Goal: Communication & Community: Participate in discussion

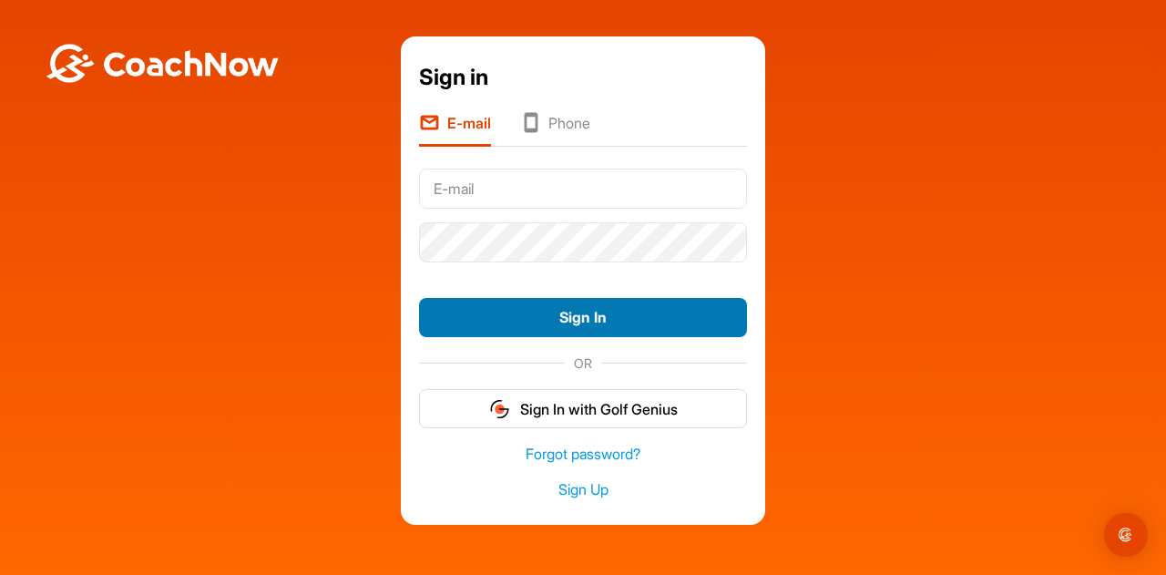
type input "[EMAIL_ADDRESS][DOMAIN_NAME]"
click at [569, 313] on button "Sign In" at bounding box center [583, 317] width 328 height 39
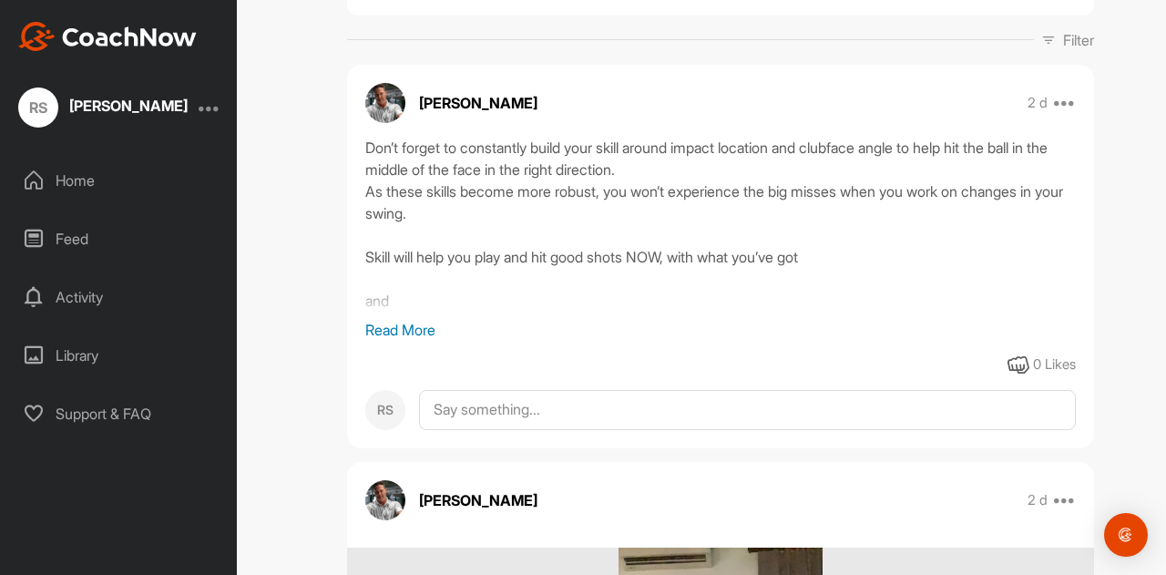
scroll to position [262, 0]
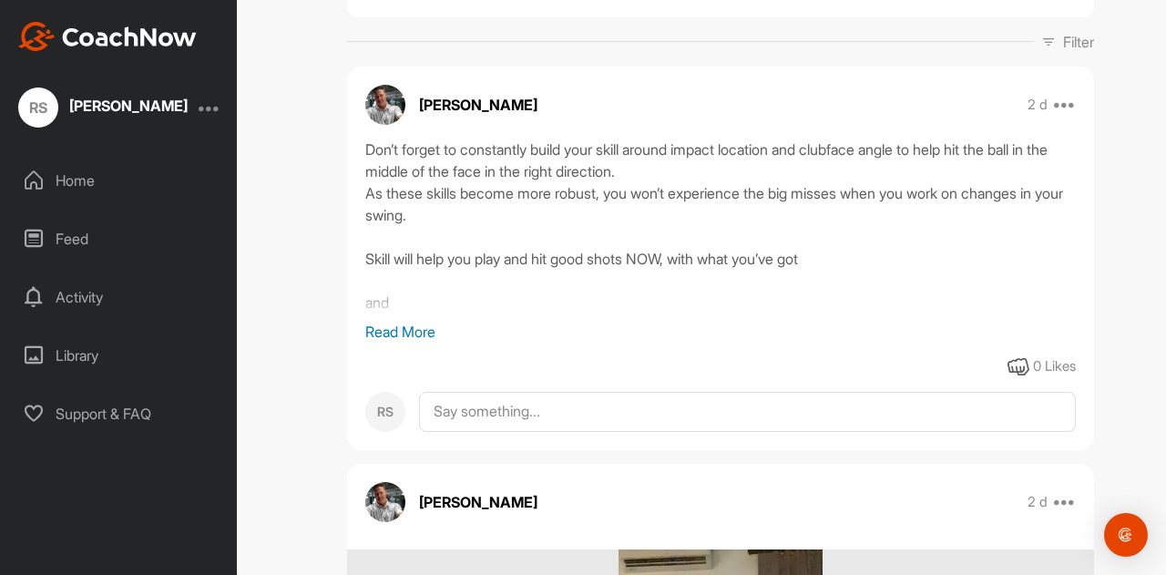
click at [405, 331] on p "Read More" at bounding box center [720, 332] width 711 height 22
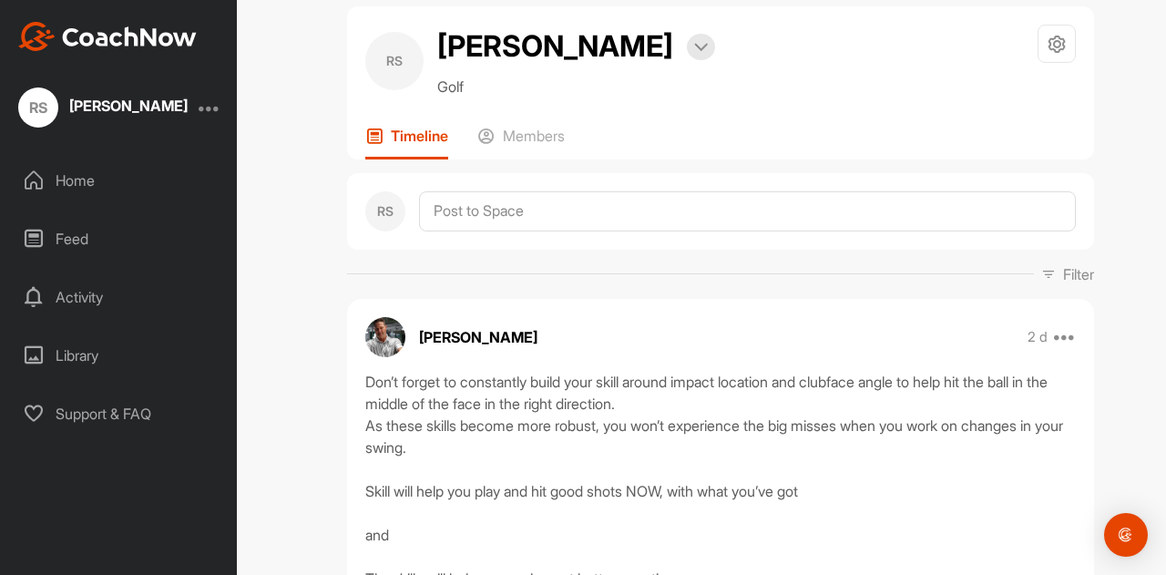
scroll to position [25, 0]
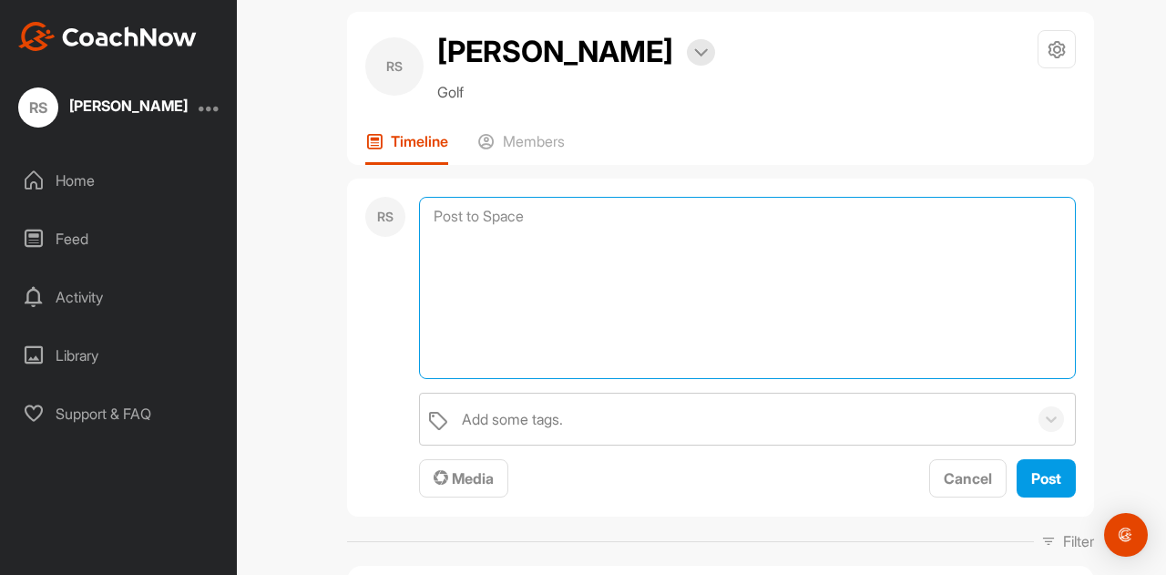
click at [459, 221] on textarea at bounding box center [747, 288] width 657 height 182
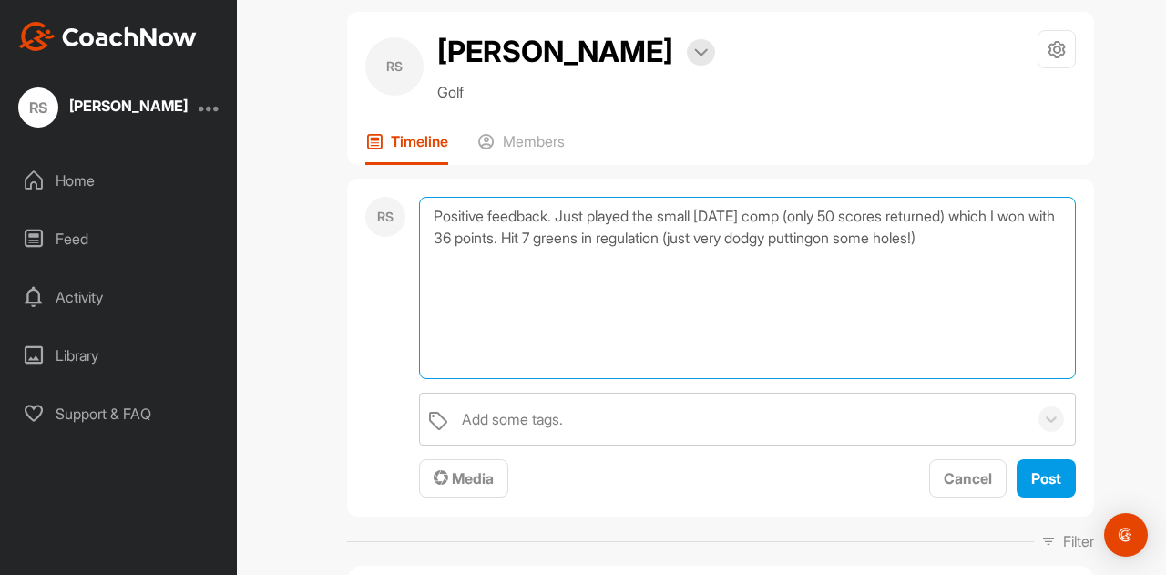
click at [899, 238] on textarea "Positive feedback. Just played the small Sunday comp (only 50 scores returned) …" at bounding box center [747, 288] width 657 height 182
click at [1025, 245] on textarea "Positive feedback. Just played the small Sunday comp (only 50 scores returned) …" at bounding box center [747, 288] width 657 height 182
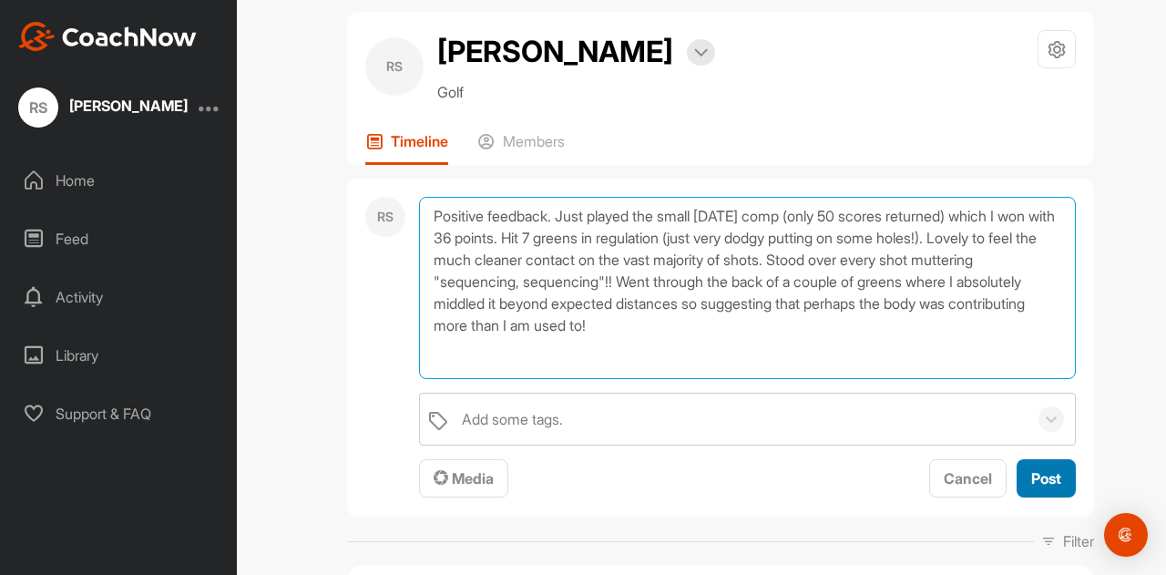
type textarea "Positive feedback. Just played the small Sunday comp (only 50 scores returned) …"
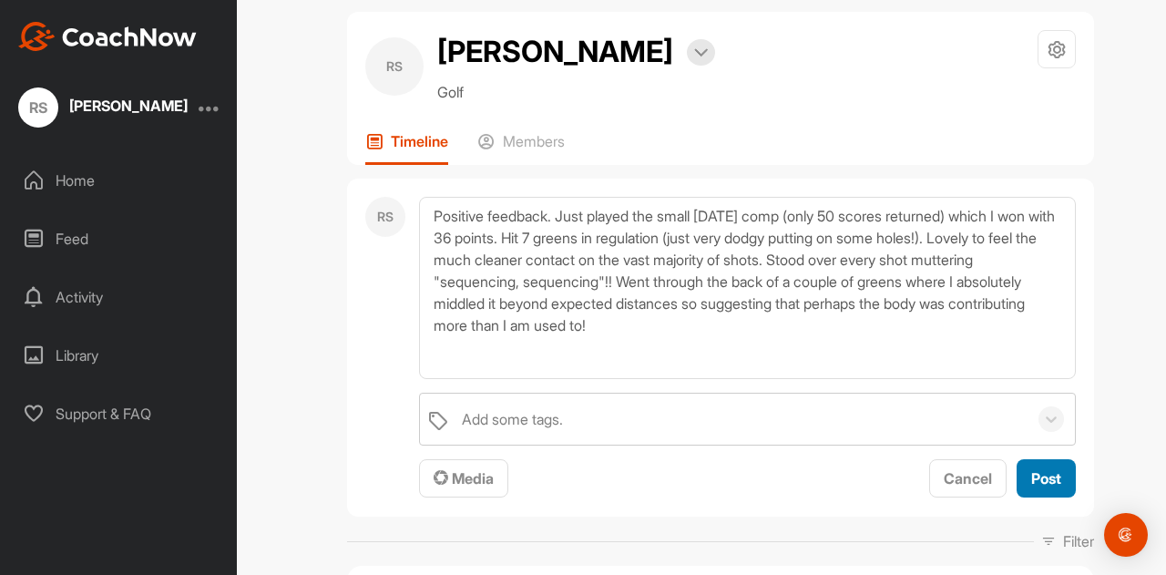
click at [1032, 477] on span "Post" at bounding box center [1047, 478] width 30 height 18
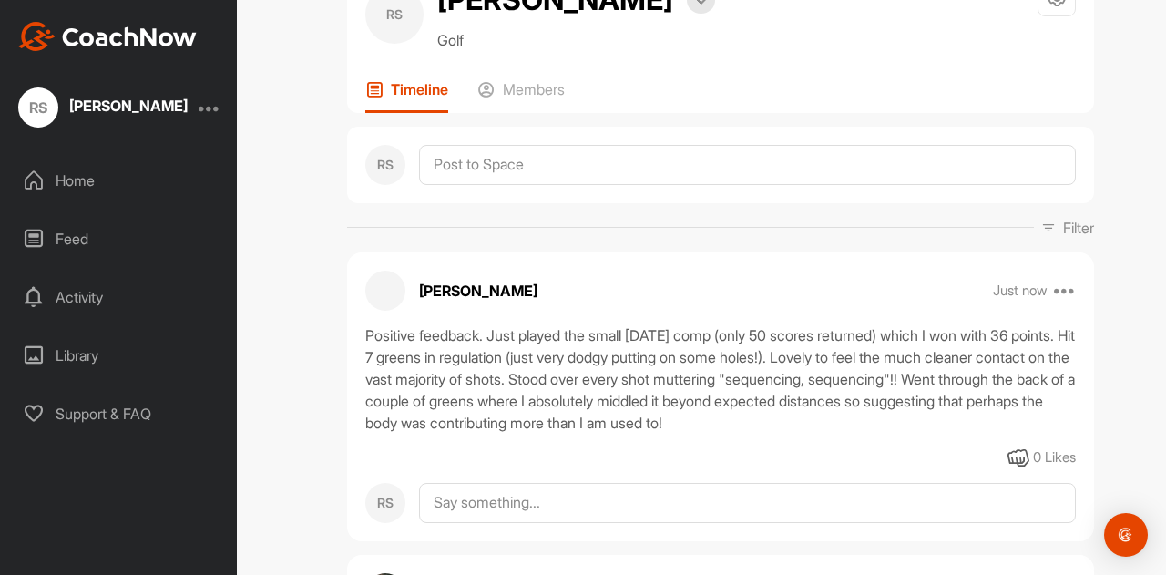
scroll to position [0, 0]
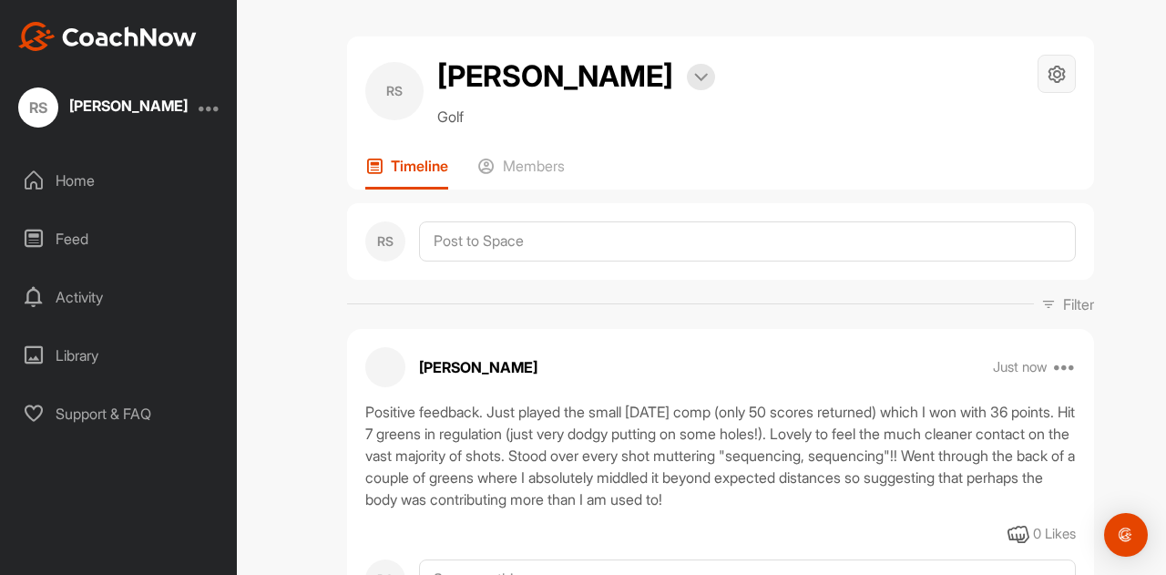
click at [1055, 76] on icon at bounding box center [1057, 74] width 21 height 21
click at [1119, 158] on div "RS Richard Senior Bookings Golf Space Settings Your Notifications Leave Space T…" at bounding box center [720, 287] width 891 height 575
click at [73, 183] on div "Home" at bounding box center [119, 181] width 219 height 46
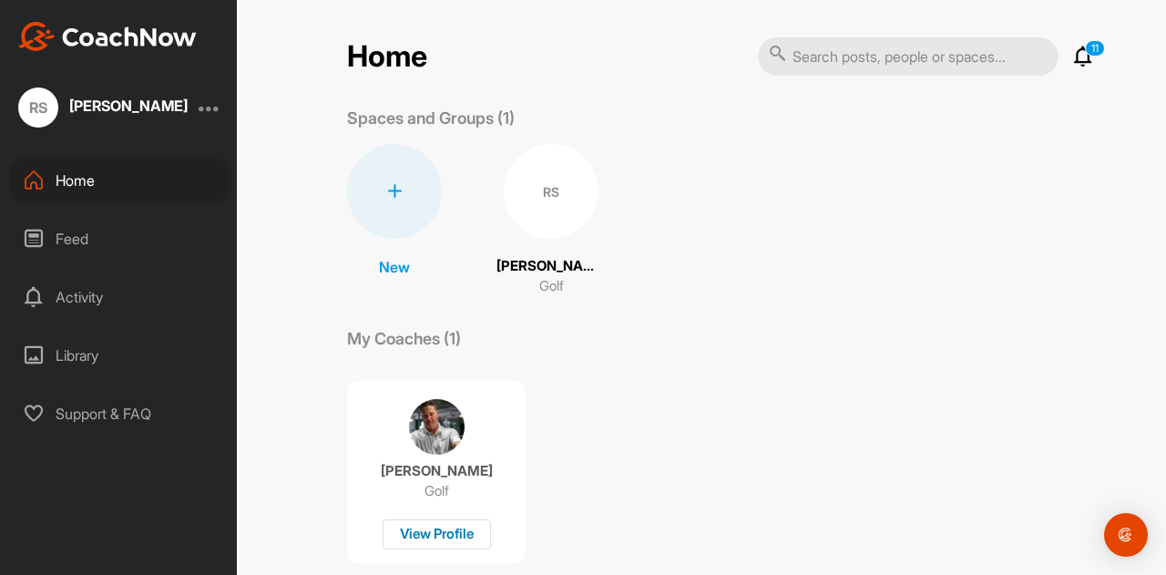
click at [420, 534] on div "View Profile" at bounding box center [437, 534] width 108 height 30
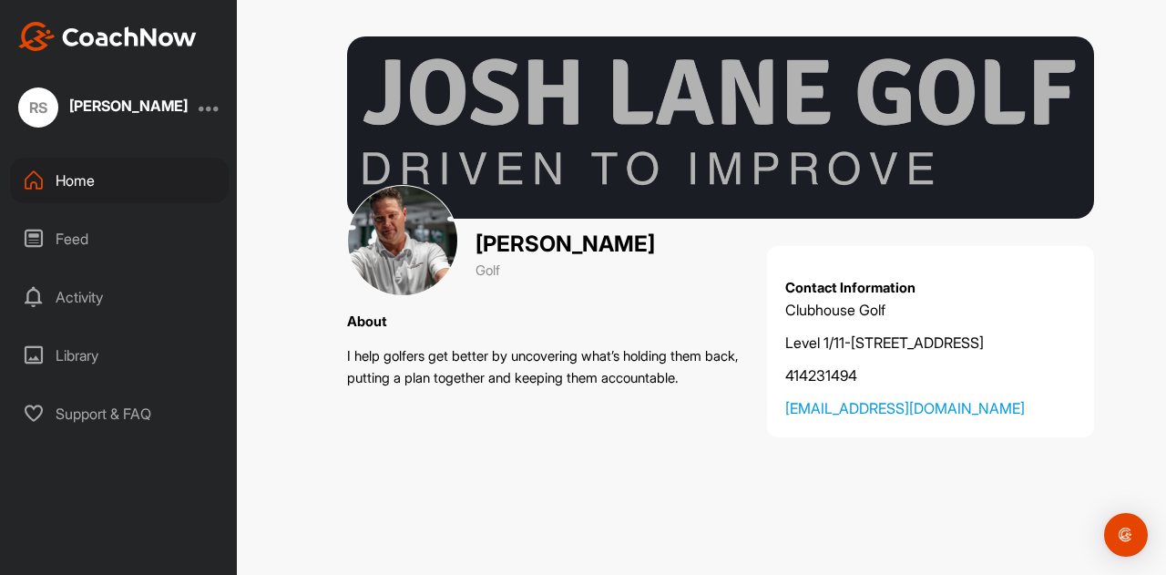
click at [73, 354] on div "Library" at bounding box center [119, 356] width 219 height 46
